Goal: Navigation & Orientation: Find specific page/section

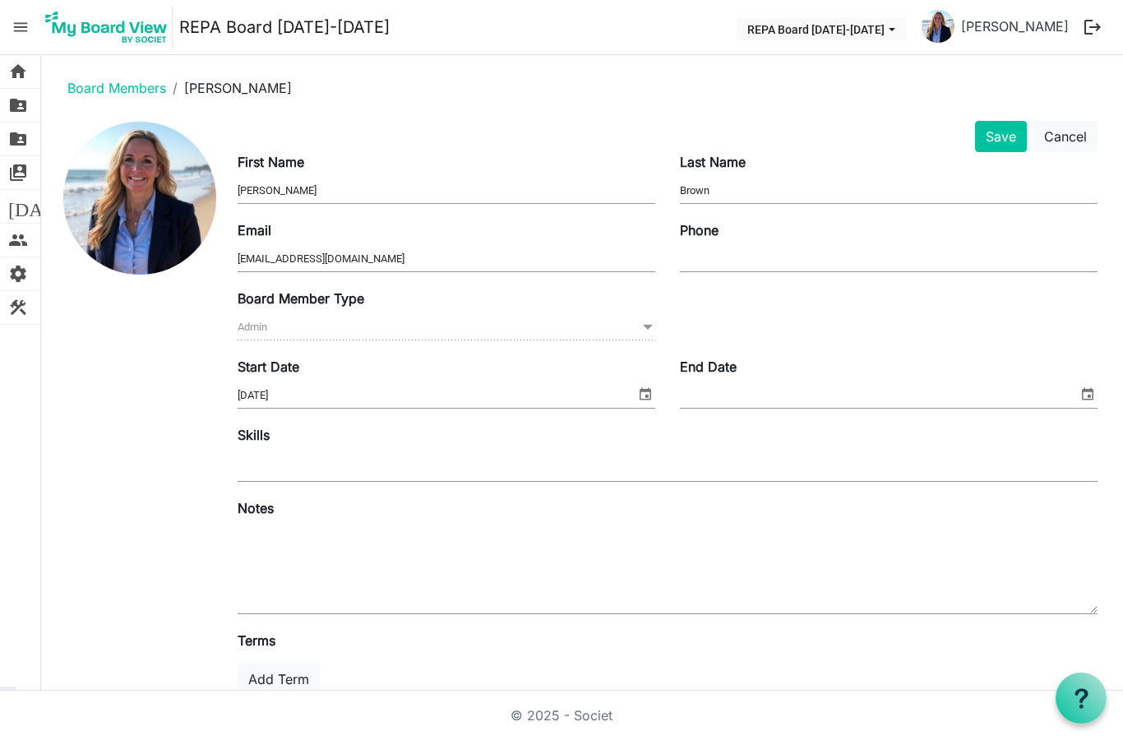
scroll to position [66, 0]
click at [12, 62] on span "home" at bounding box center [18, 71] width 20 height 33
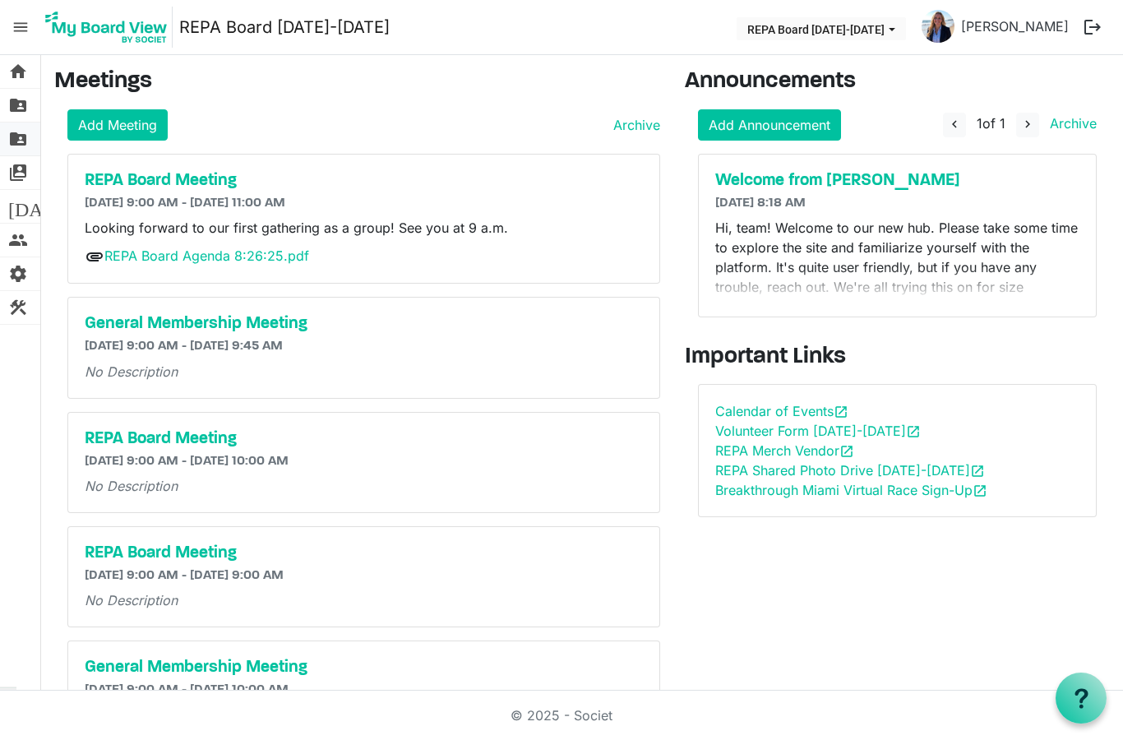
click at [17, 143] on span "folder_shared" at bounding box center [18, 138] width 20 height 33
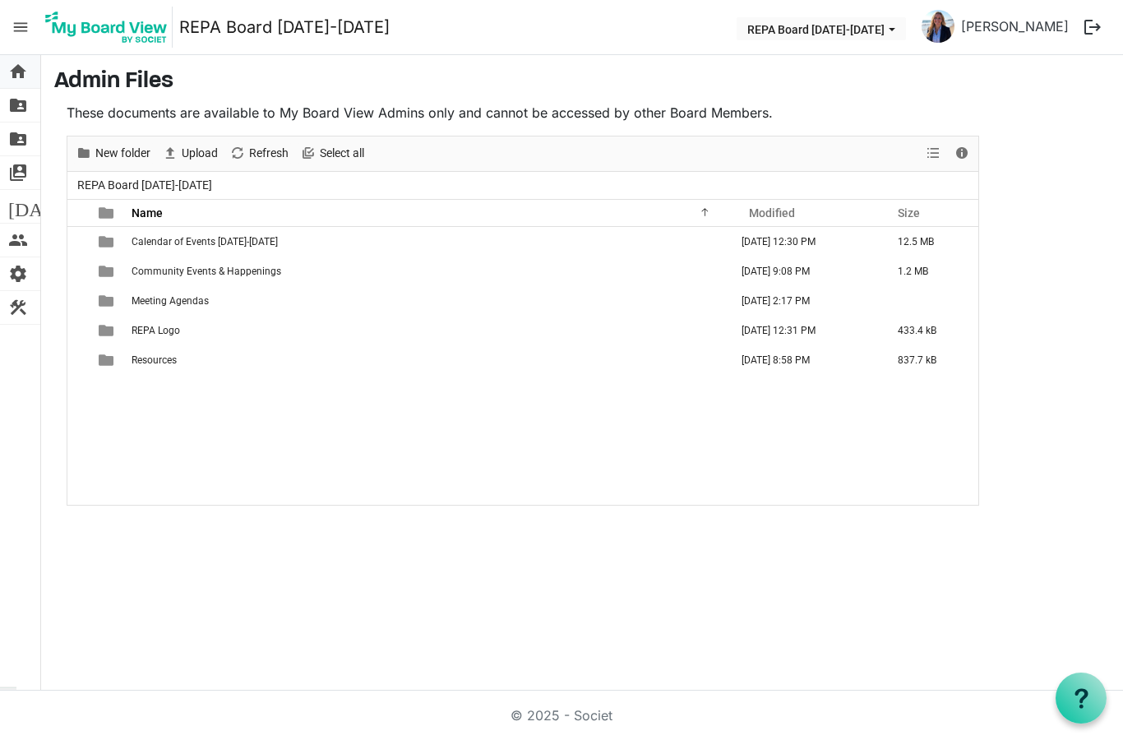
click at [21, 75] on span "home" at bounding box center [18, 71] width 20 height 33
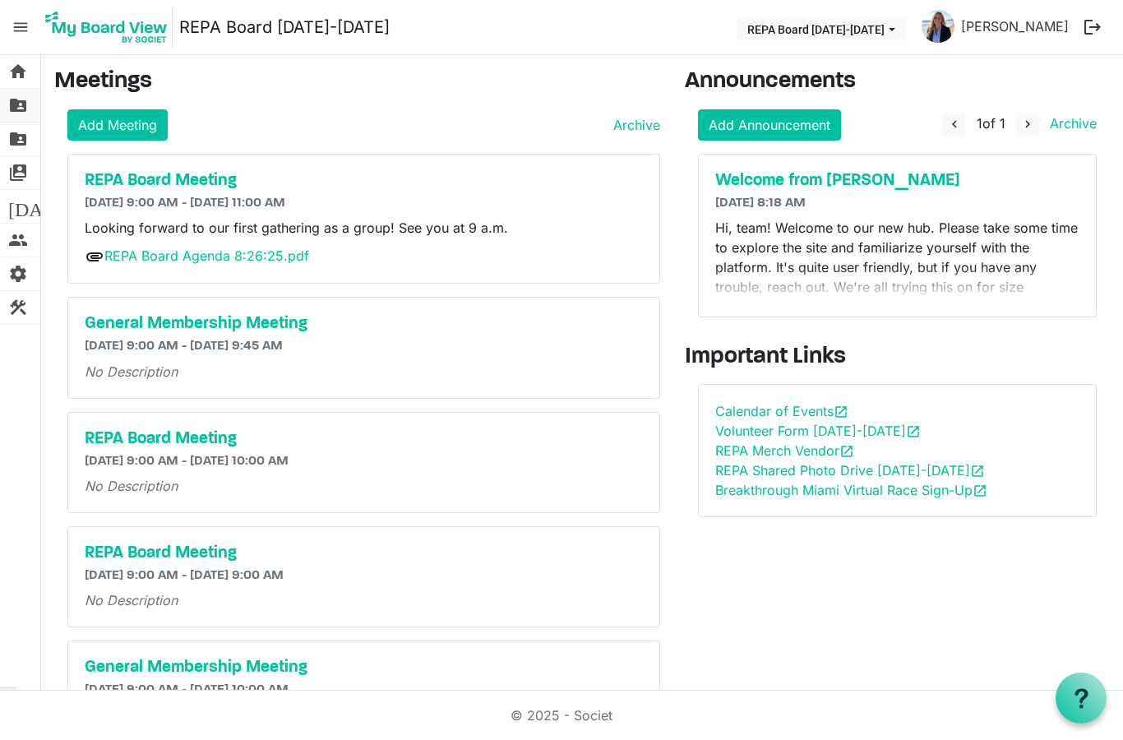
click at [10, 109] on span "folder_shared" at bounding box center [18, 105] width 20 height 33
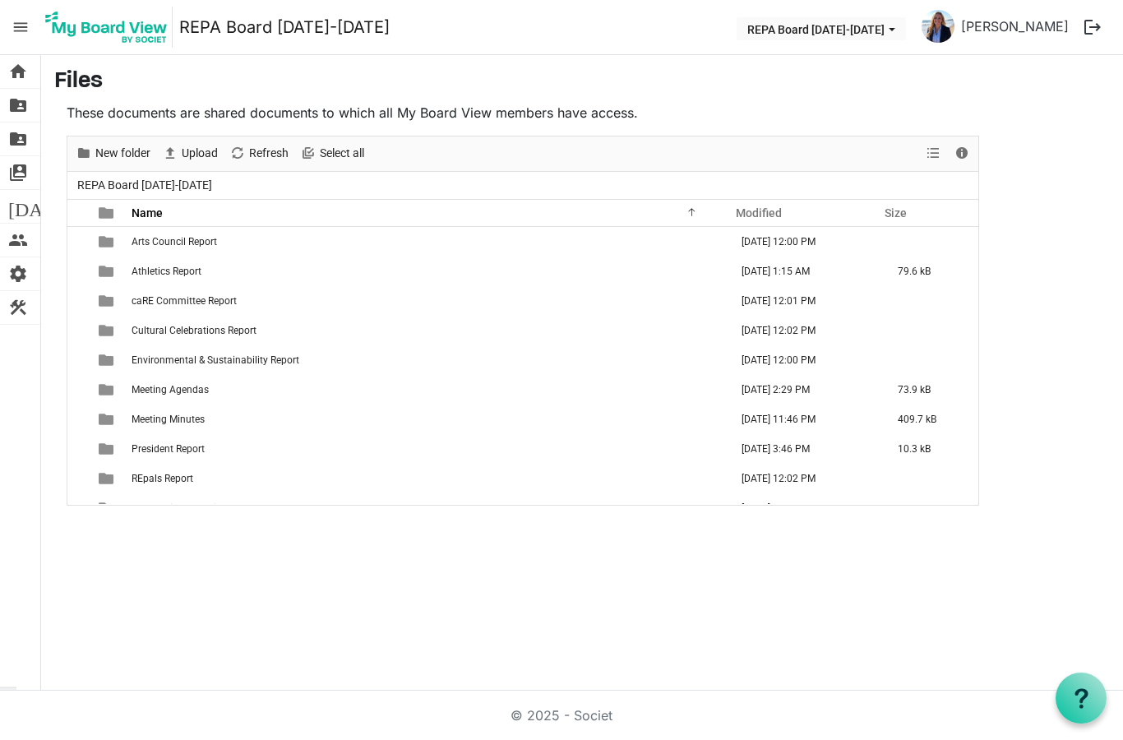
click at [12, 73] on span "home" at bounding box center [18, 71] width 20 height 33
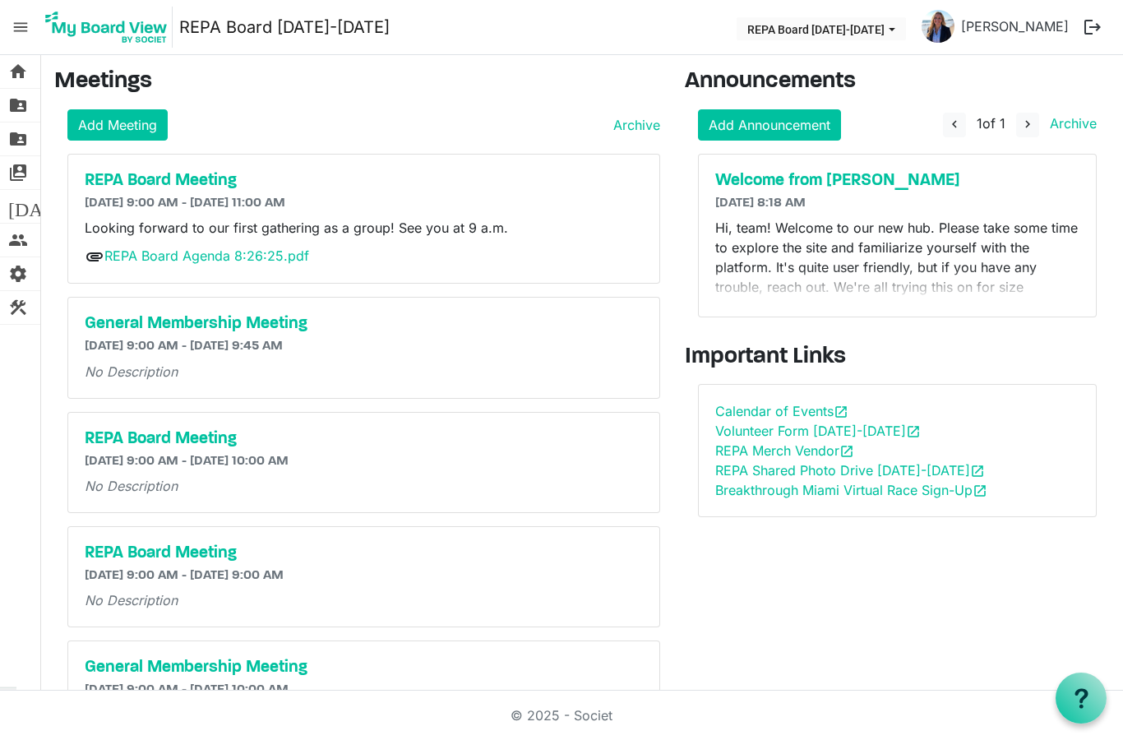
scroll to position [66, 0]
